Goal: Task Accomplishment & Management: Use online tool/utility

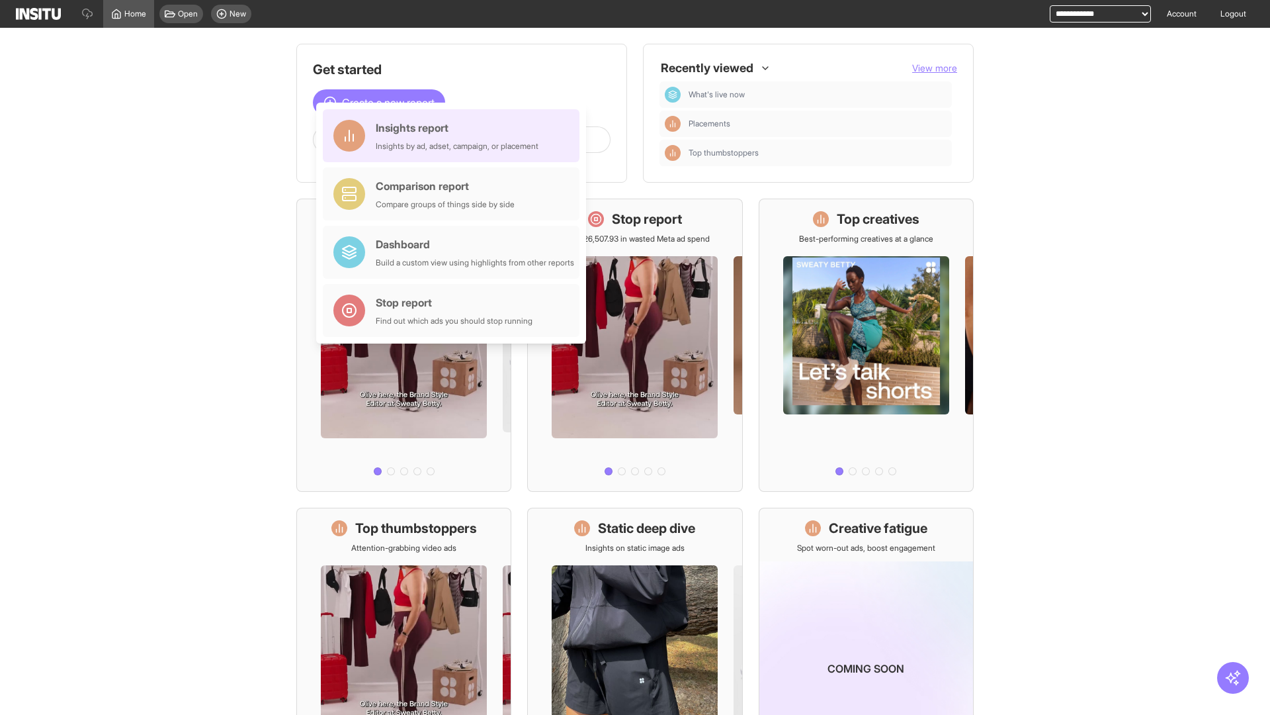
click at [455, 136] on div "Insights report Insights by ad, adset, campaign, or placement" at bounding box center [457, 136] width 163 height 32
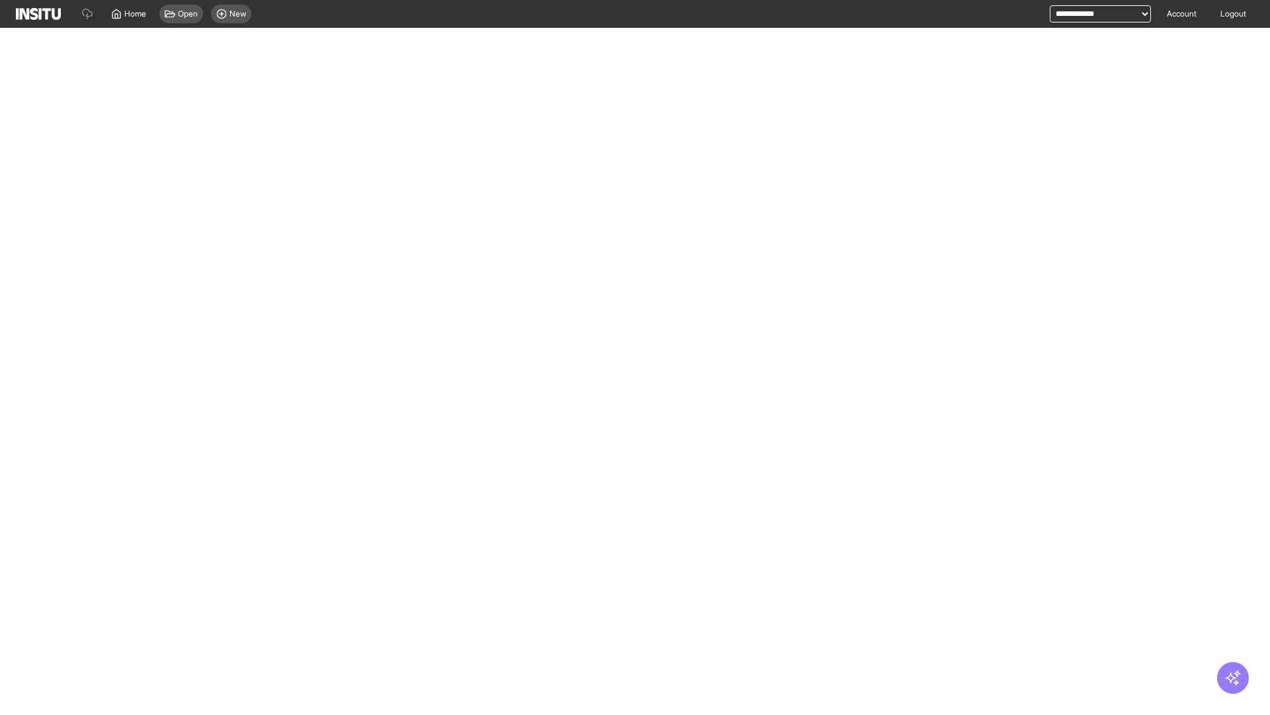
select select "**"
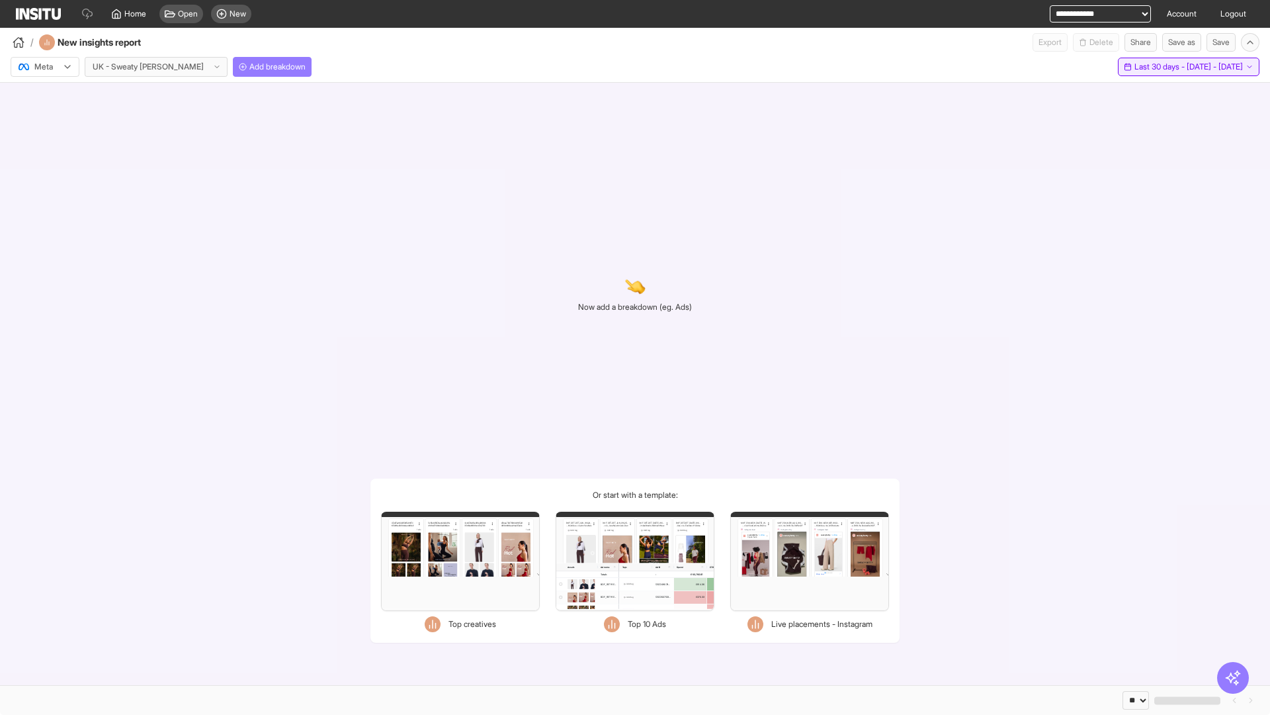
click at [1162, 67] on span "Last 30 days - [DATE] - [DATE]" at bounding box center [1189, 67] width 109 height 11
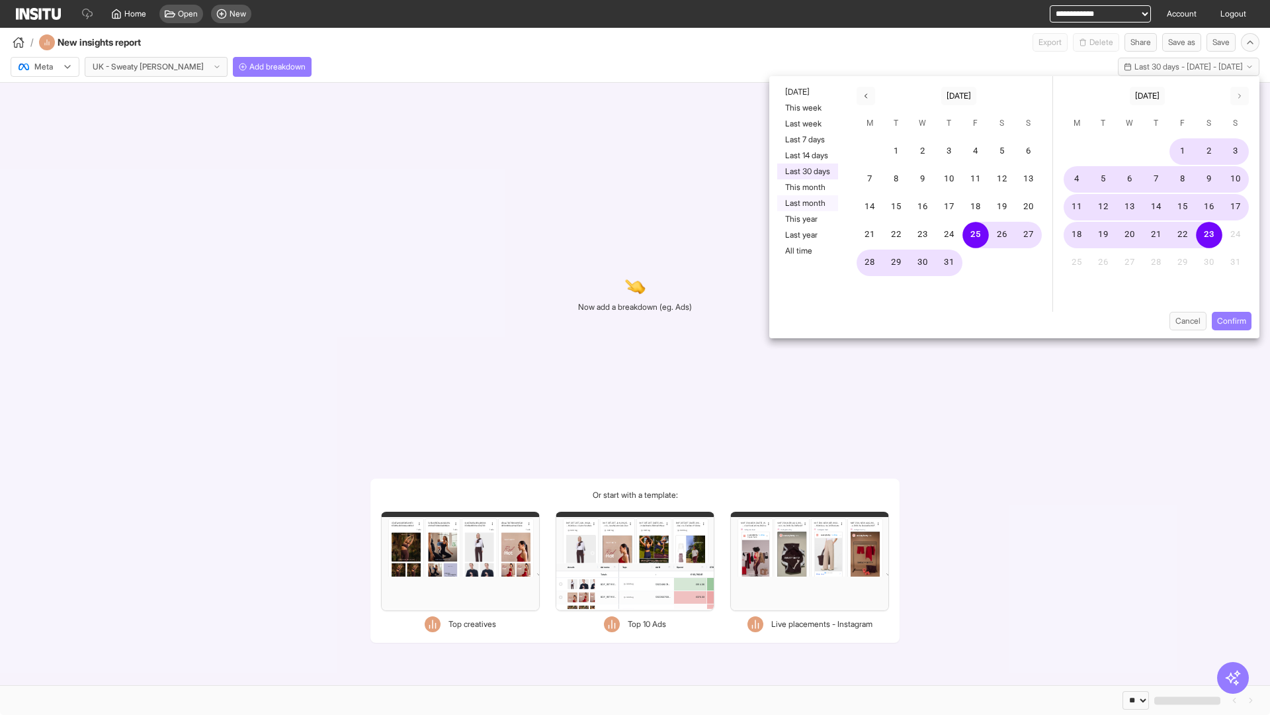
click at [807, 203] on button "Last month" at bounding box center [807, 203] width 61 height 16
